Goal: Transaction & Acquisition: Purchase product/service

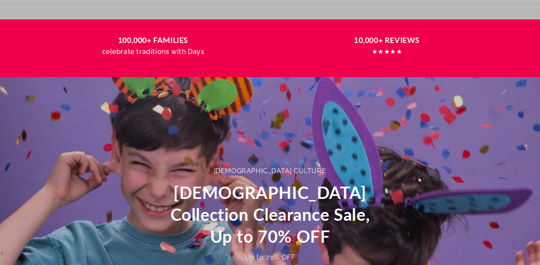
scroll to position [343, 0]
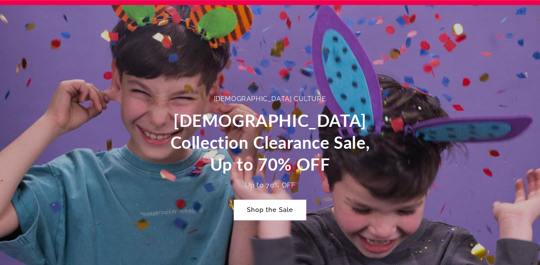
click at [281, 211] on link "Shop the Sale" at bounding box center [270, 210] width 72 height 20
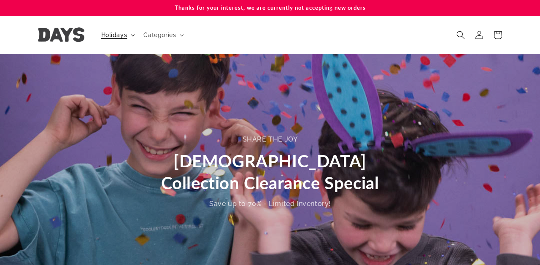
click at [123, 35] on span "Holidays" at bounding box center [114, 35] width 26 height 8
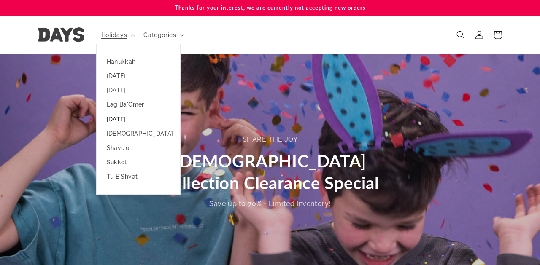
click at [122, 116] on link "[DATE]" at bounding box center [139, 119] width 84 height 14
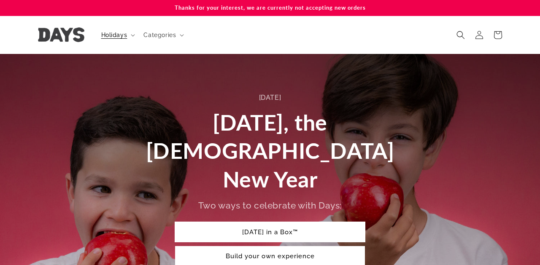
click at [267, 222] on link "Rosh Hashanah in a Box™" at bounding box center [270, 232] width 190 height 20
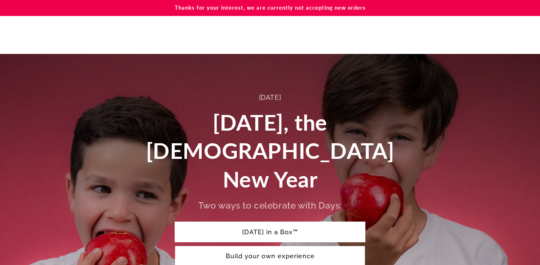
scroll to position [290, 0]
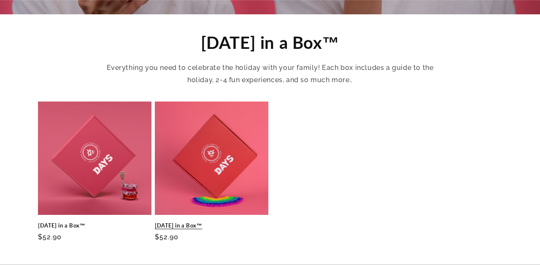
click at [203, 222] on link "[DATE] in a Box™" at bounding box center [212, 225] width 114 height 7
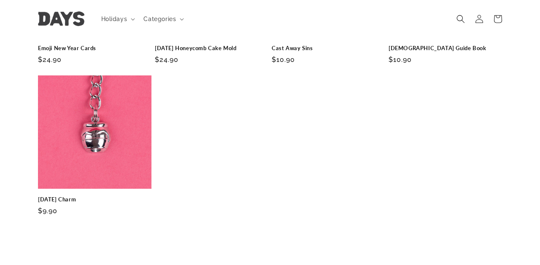
scroll to position [2135, 0]
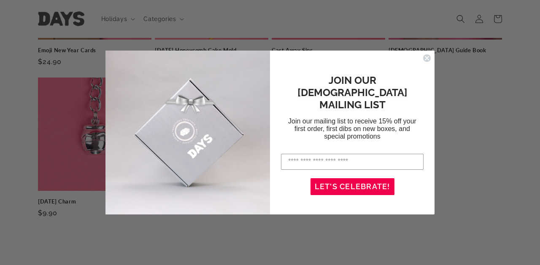
click at [426, 61] on circle "Close dialog" at bounding box center [427, 58] width 8 height 8
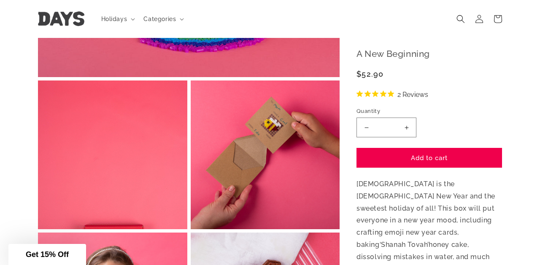
scroll to position [279, 0]
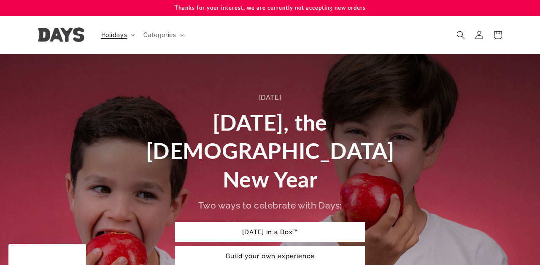
scroll to position [290, 0]
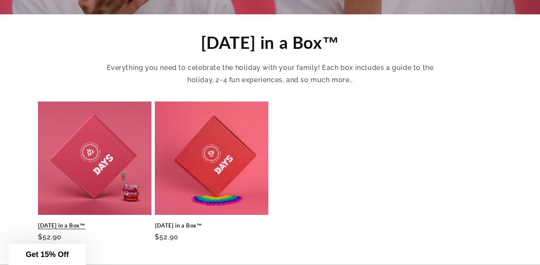
click at [133, 222] on link "[DATE] in a Box™" at bounding box center [95, 225] width 114 height 7
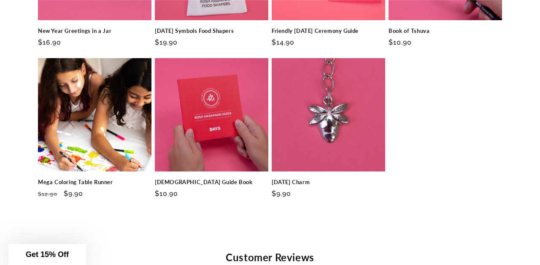
scroll to position [3066, 0]
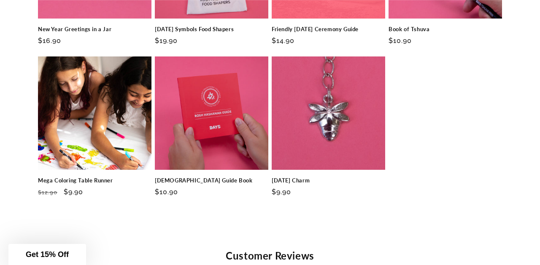
click at [133, 177] on link "Mega Coloring Table Runner" at bounding box center [95, 180] width 114 height 7
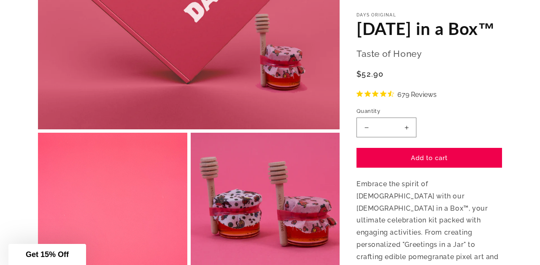
scroll to position [0, 0]
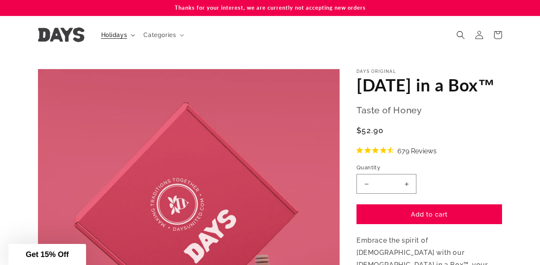
click at [119, 32] on span "Holidays" at bounding box center [114, 35] width 26 height 8
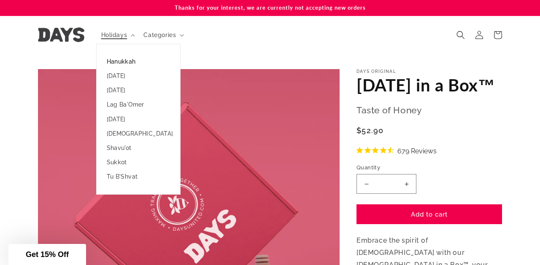
click at [124, 61] on link "Hanukkah" at bounding box center [139, 61] width 84 height 14
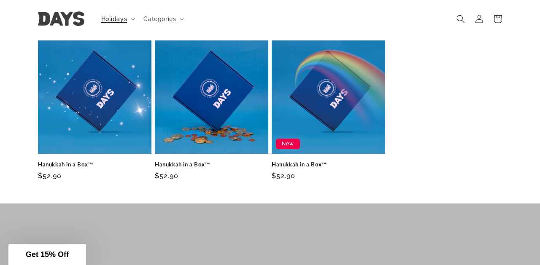
scroll to position [342, 0]
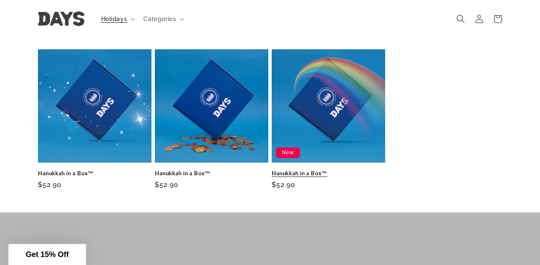
click at [304, 170] on link "Hanukkah in a Box™" at bounding box center [329, 173] width 114 height 7
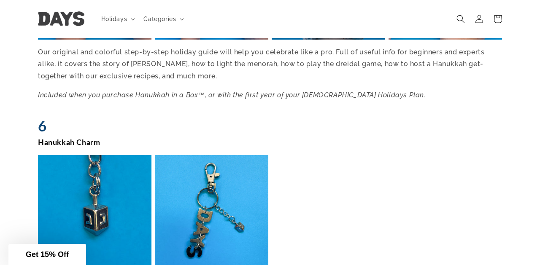
scroll to position [1791, 0]
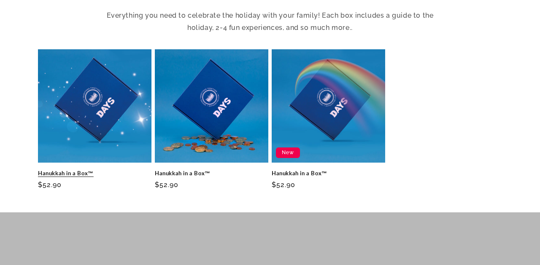
scroll to position [342, 0]
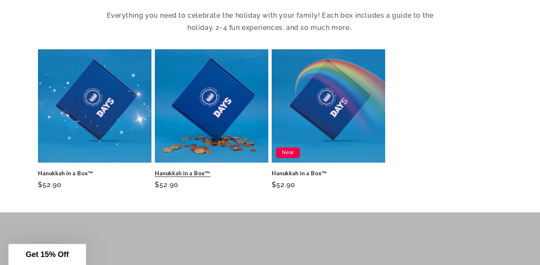
click at [182, 170] on link "Hanukkah in a Box™" at bounding box center [212, 173] width 114 height 7
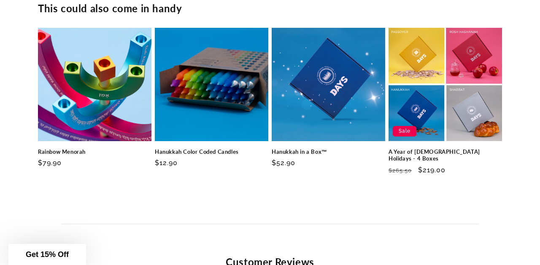
scroll to position [2455, 0]
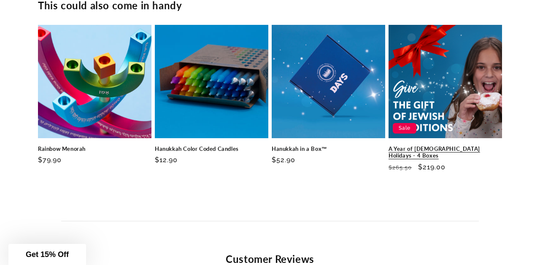
click at [417, 146] on link "A Year of Jewish Holidays - 4 Boxes" at bounding box center [446, 153] width 114 height 14
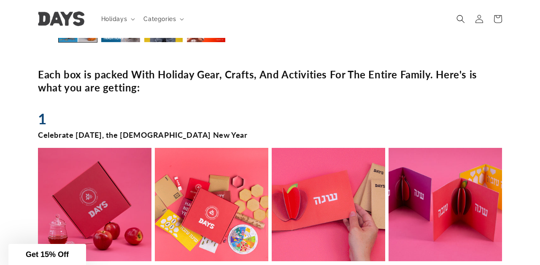
scroll to position [361, 0]
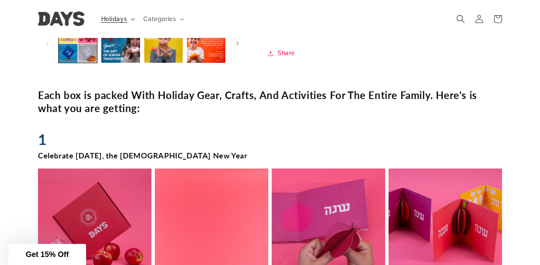
click at [111, 22] on span "Holidays" at bounding box center [114, 19] width 26 height 8
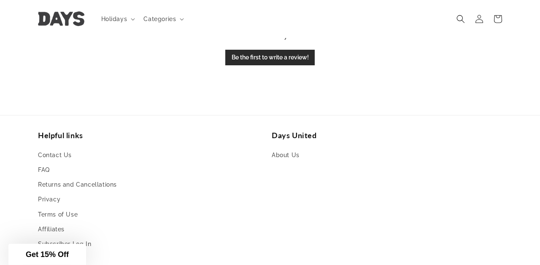
scroll to position [1788, 0]
click at [65, 256] on span "Get 15% Off" at bounding box center [47, 255] width 43 height 8
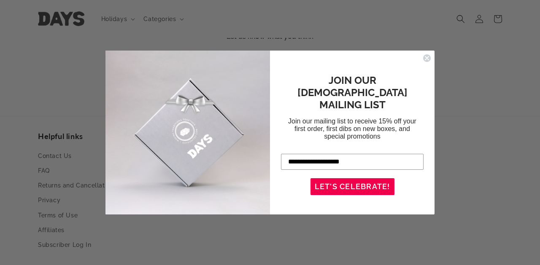
type input "**********"
click input "******" at bounding box center [0, 0] width 0 height 0
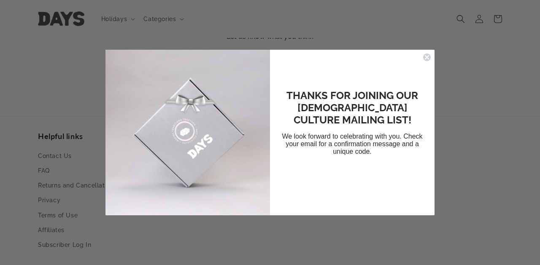
click at [428, 55] on circle "Close dialog" at bounding box center [427, 58] width 8 height 8
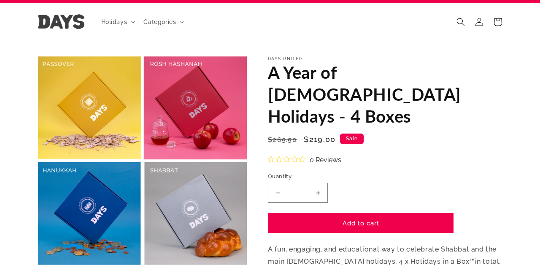
scroll to position [0, 0]
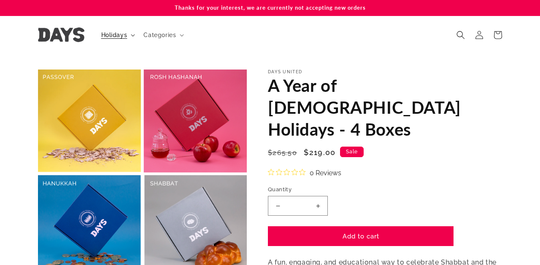
click at [124, 34] on span "Holidays" at bounding box center [114, 35] width 26 height 8
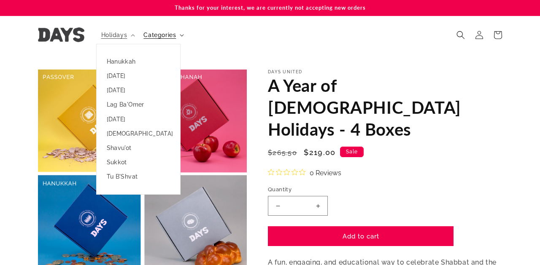
click at [173, 34] on span "Categories" at bounding box center [160, 35] width 32 height 8
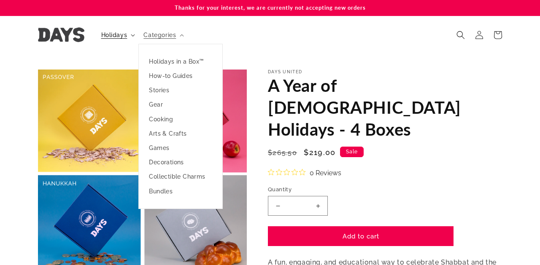
click at [124, 35] on span "Holidays" at bounding box center [114, 35] width 26 height 8
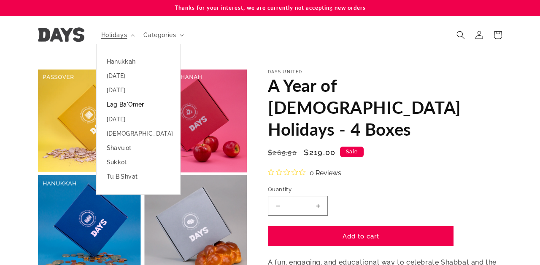
click at [128, 104] on link "Lag Ba'Omer" at bounding box center [139, 104] width 84 height 14
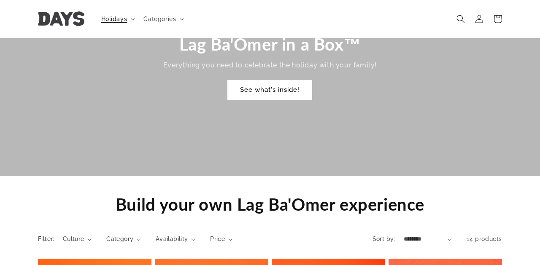
scroll to position [555, 0]
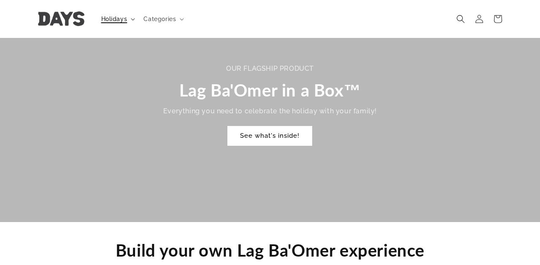
click at [105, 17] on span "Holidays" at bounding box center [114, 19] width 26 height 8
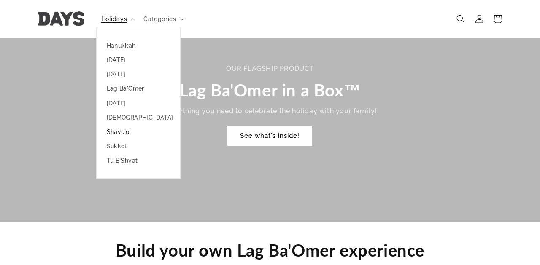
click at [125, 133] on link "Shavu'ot" at bounding box center [139, 132] width 84 height 14
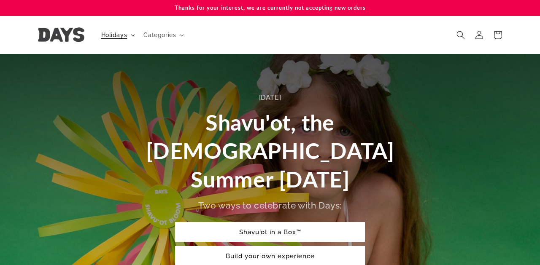
click at [127, 35] on summary "Holidays" at bounding box center [117, 35] width 43 height 18
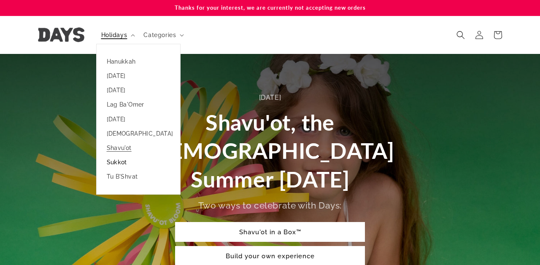
click at [118, 161] on link "Sukkot" at bounding box center [139, 162] width 84 height 14
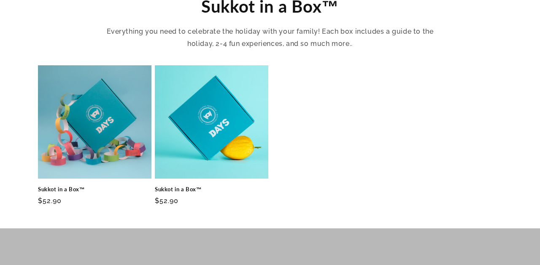
scroll to position [330, 0]
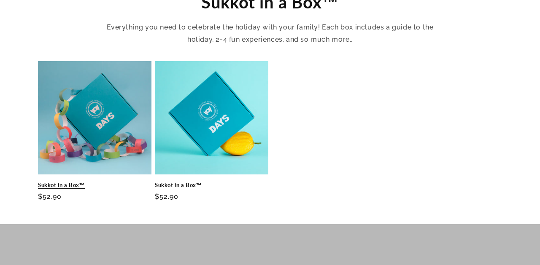
click at [105, 182] on link "Sukkot in a Box™" at bounding box center [95, 185] width 114 height 7
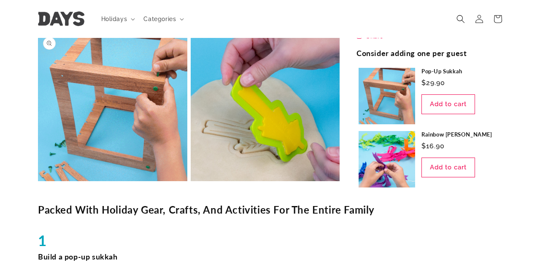
scroll to position [481, 0]
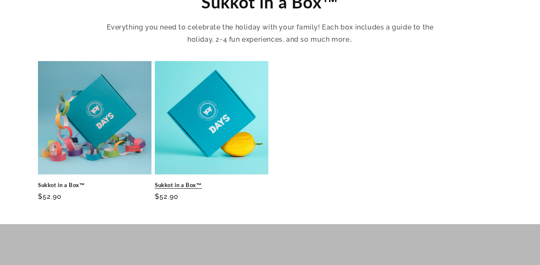
scroll to position [330, 0]
click at [229, 182] on link "Sukkot in a Box™" at bounding box center [212, 185] width 114 height 7
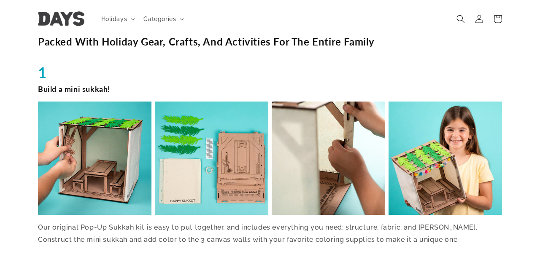
scroll to position [682, 0]
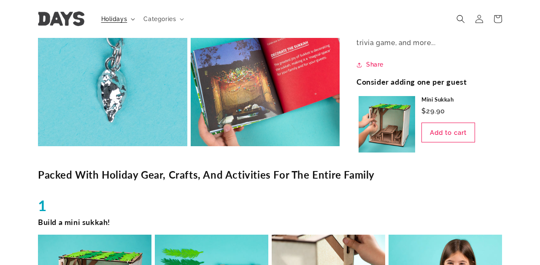
click at [114, 22] on span "Holidays" at bounding box center [114, 19] width 26 height 8
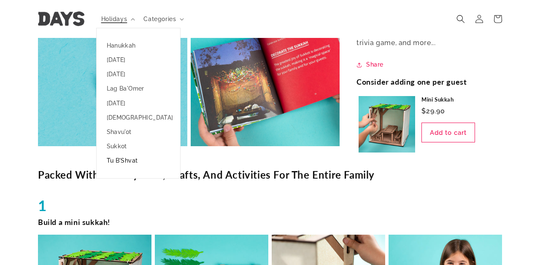
click at [124, 159] on link "Tu B'Shvat" at bounding box center [139, 161] width 84 height 14
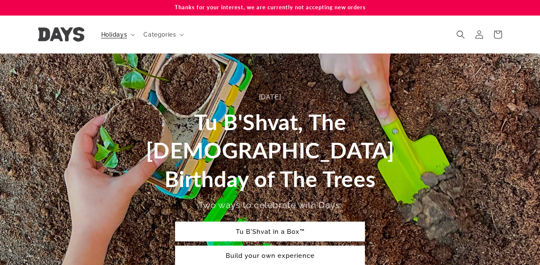
scroll to position [2, 0]
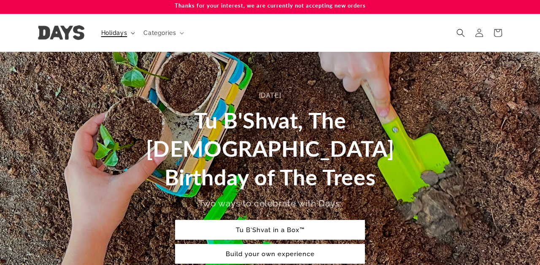
click at [121, 35] on span "Holidays" at bounding box center [114, 33] width 26 height 8
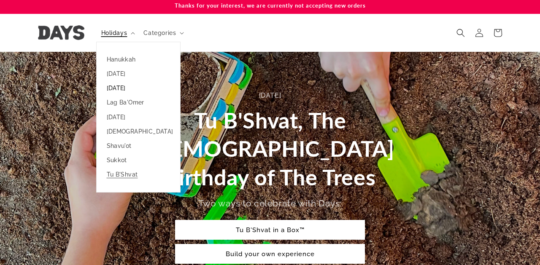
click at [119, 87] on link "[DATE]" at bounding box center [139, 88] width 84 height 14
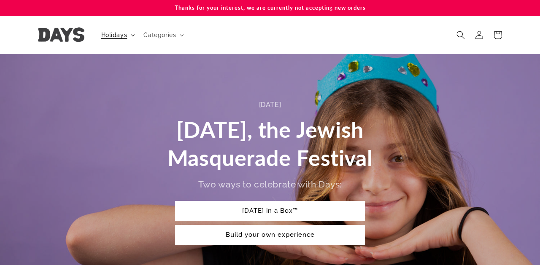
click at [109, 33] on span "Holidays" at bounding box center [114, 35] width 26 height 8
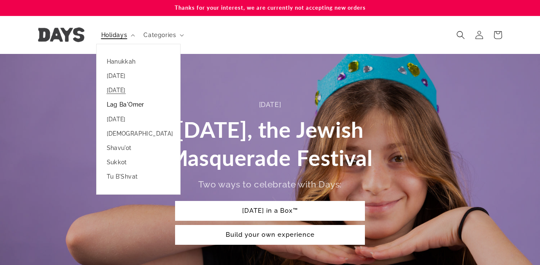
click at [127, 105] on link "Lag Ba'Omer" at bounding box center [139, 104] width 84 height 14
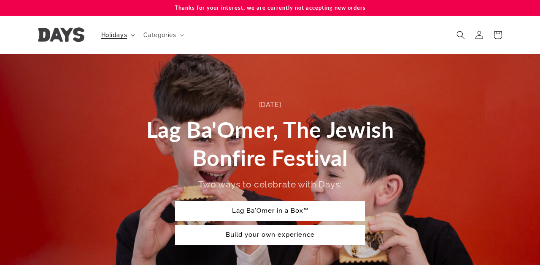
click at [120, 40] on summary "Holidays" at bounding box center [117, 35] width 43 height 18
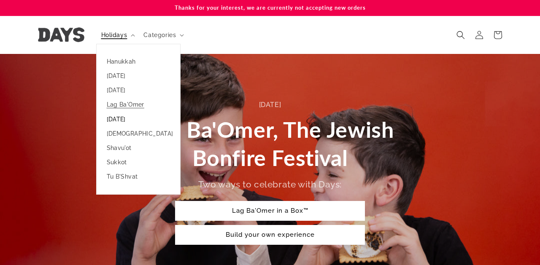
click at [119, 122] on link "[DATE]" at bounding box center [139, 119] width 84 height 14
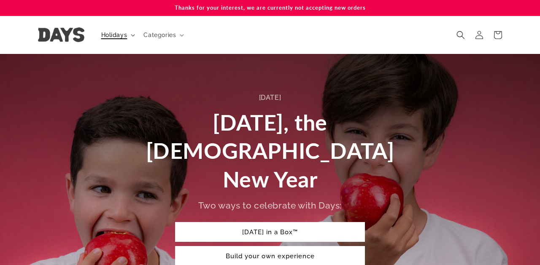
click at [123, 32] on span "Holidays" at bounding box center [114, 35] width 26 height 8
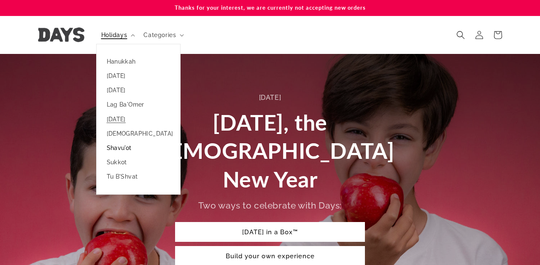
click at [124, 146] on link "Shavu'ot" at bounding box center [139, 148] width 84 height 14
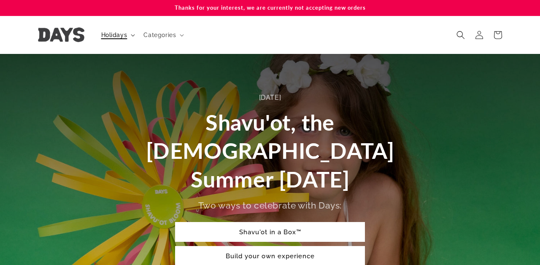
click at [116, 35] on span "Holidays" at bounding box center [114, 35] width 26 height 8
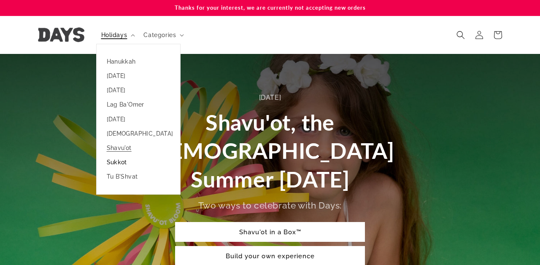
click at [120, 161] on link "Sukkot" at bounding box center [139, 162] width 84 height 14
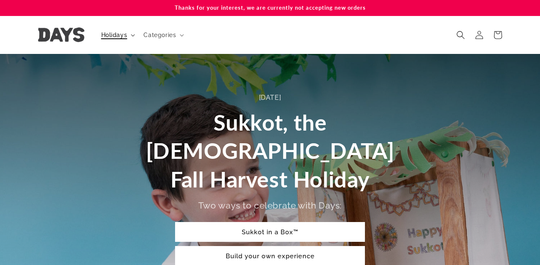
click at [114, 35] on span "Holidays" at bounding box center [114, 35] width 26 height 8
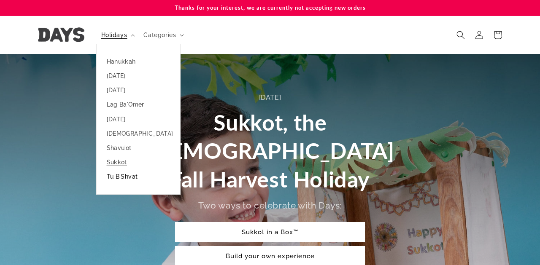
click at [121, 176] on link "Tu B'Shvat" at bounding box center [139, 177] width 84 height 14
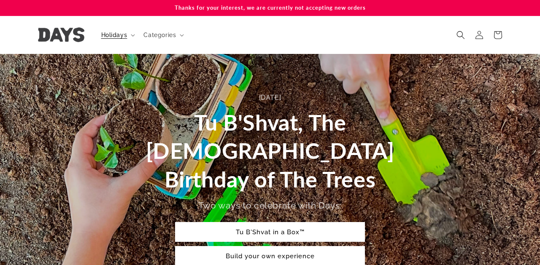
click at [77, 31] on img at bounding box center [61, 34] width 46 height 15
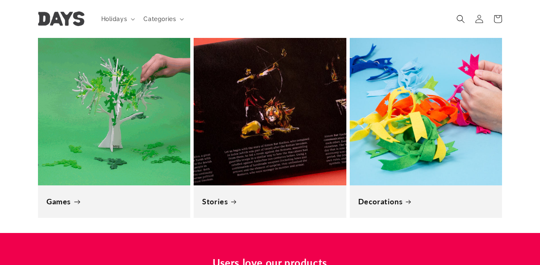
scroll to position [853, 0]
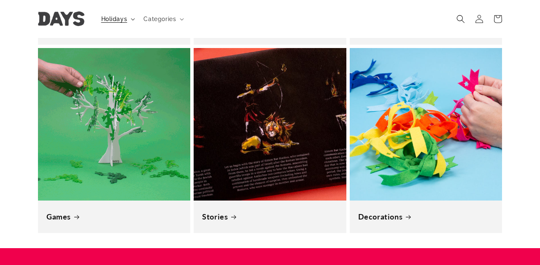
click at [106, 20] on span "Holidays" at bounding box center [114, 19] width 26 height 8
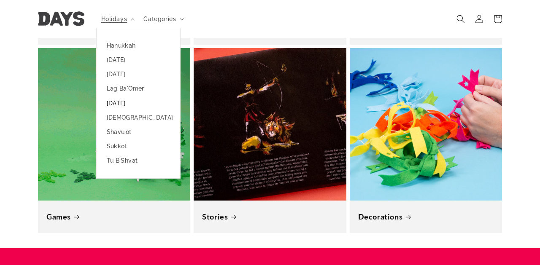
click at [128, 103] on link "[DATE]" at bounding box center [139, 103] width 84 height 14
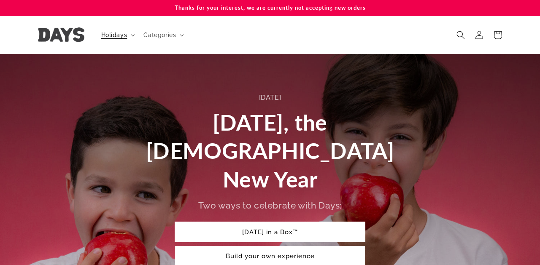
click at [228, 222] on link "Rosh Hashanah in a Box™" at bounding box center [270, 232] width 190 height 20
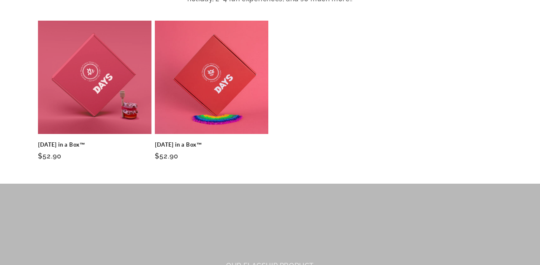
scroll to position [372, 0]
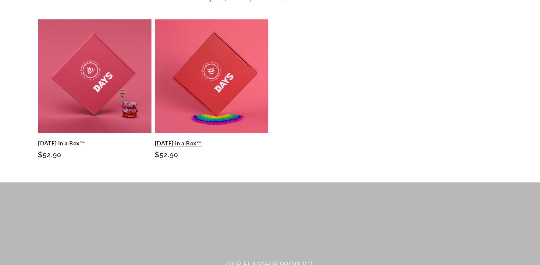
click at [196, 140] on link "Rosh Hashanah in a Box™" at bounding box center [212, 143] width 114 height 7
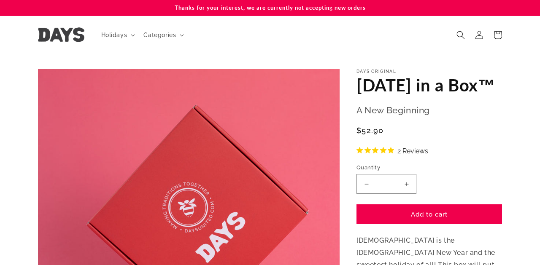
click at [405, 194] on button "Increase quantity for [DATE] in a Box™" at bounding box center [406, 184] width 19 height 20
type input "*"
click at [414, 225] on button "Add to cart" at bounding box center [430, 215] width 146 height 20
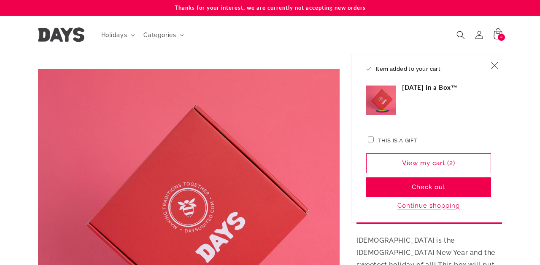
click at [499, 35] on icon at bounding box center [498, 35] width 20 height 20
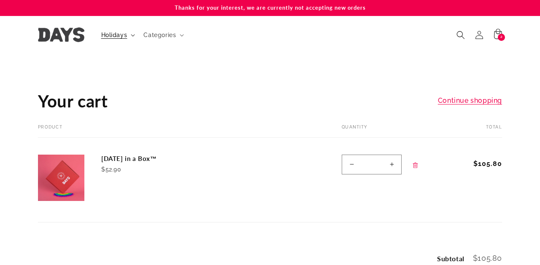
click at [127, 36] on summary "Holidays" at bounding box center [117, 35] width 43 height 18
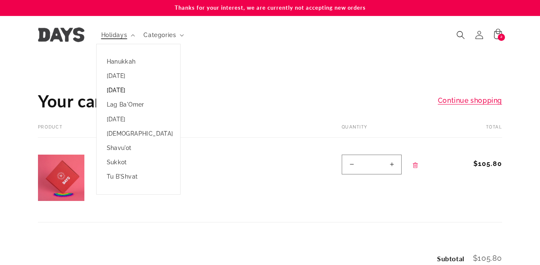
click at [122, 88] on link "[DATE]" at bounding box center [139, 90] width 84 height 14
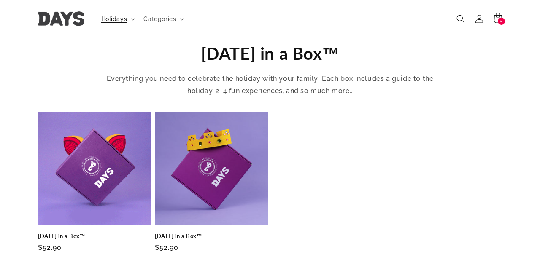
scroll to position [183, 0]
